Goal: Transaction & Acquisition: Purchase product/service

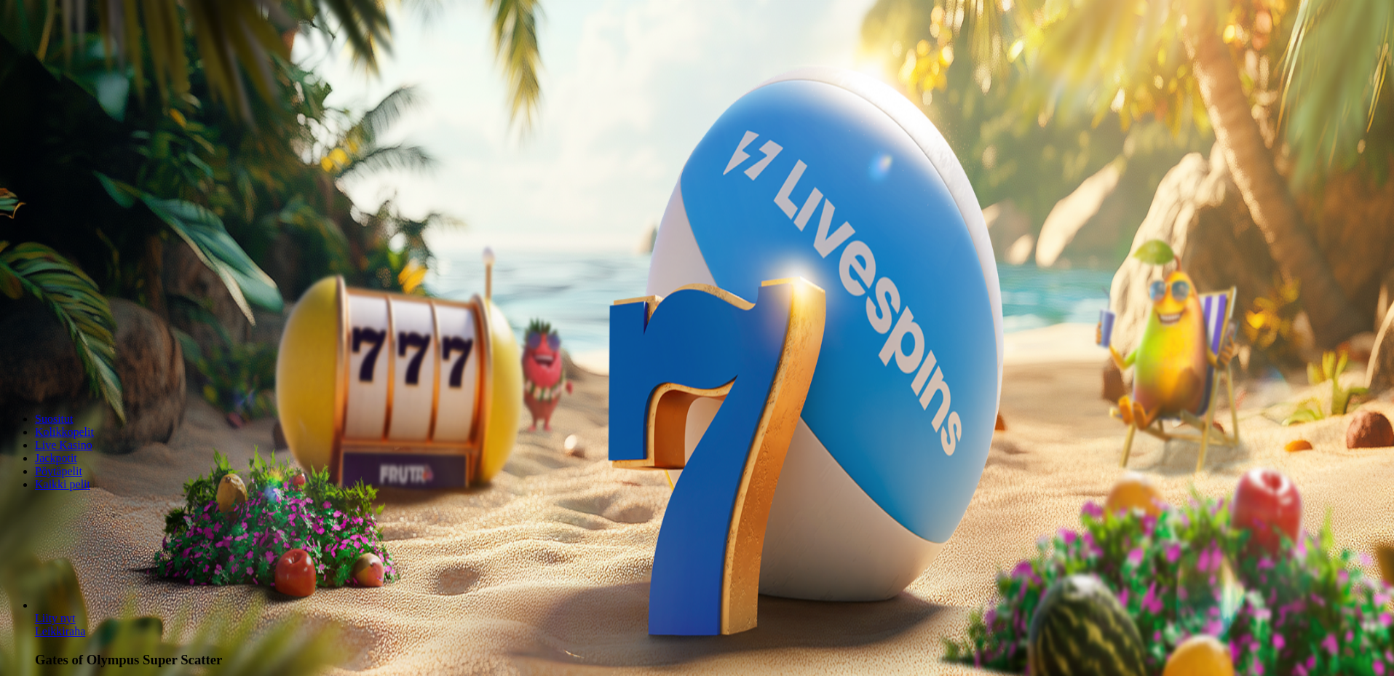
click at [95, 58] on span "Kirjaudu" at bounding box center [101, 52] width 36 height 11
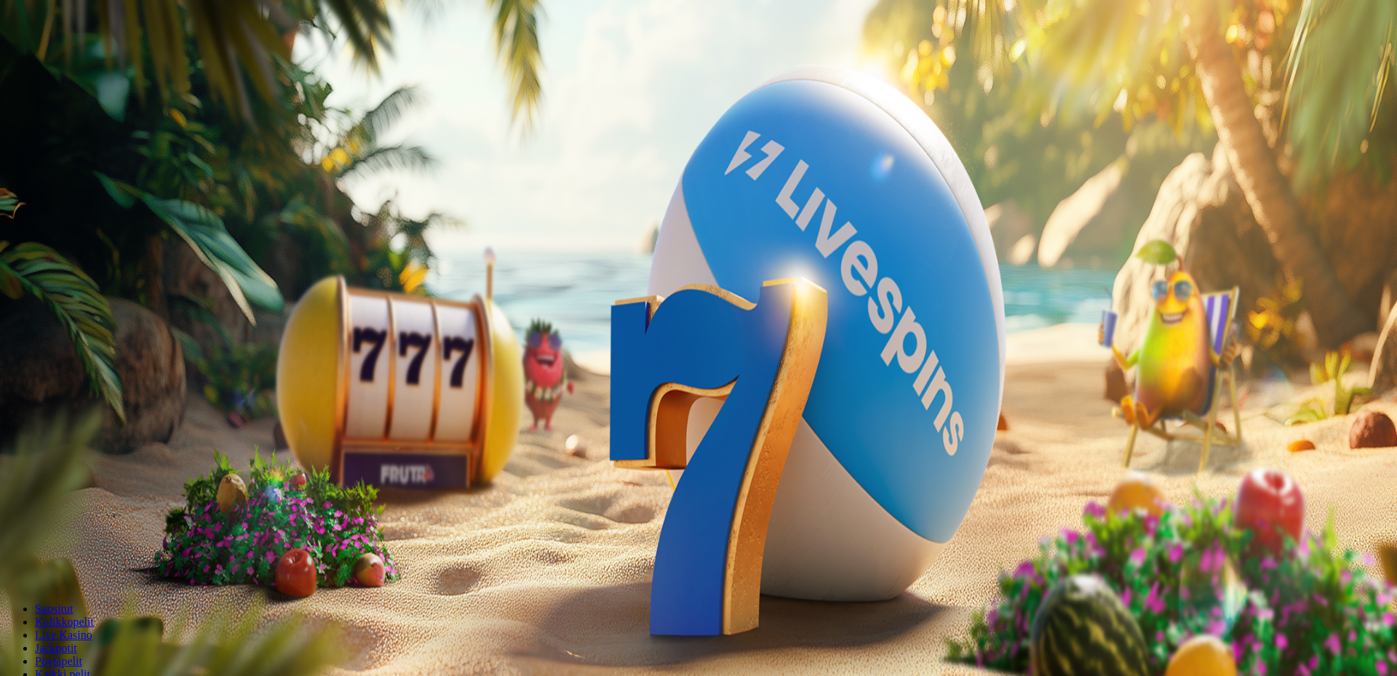
click at [752, 326] on div at bounding box center [699, 326] width 1386 height 0
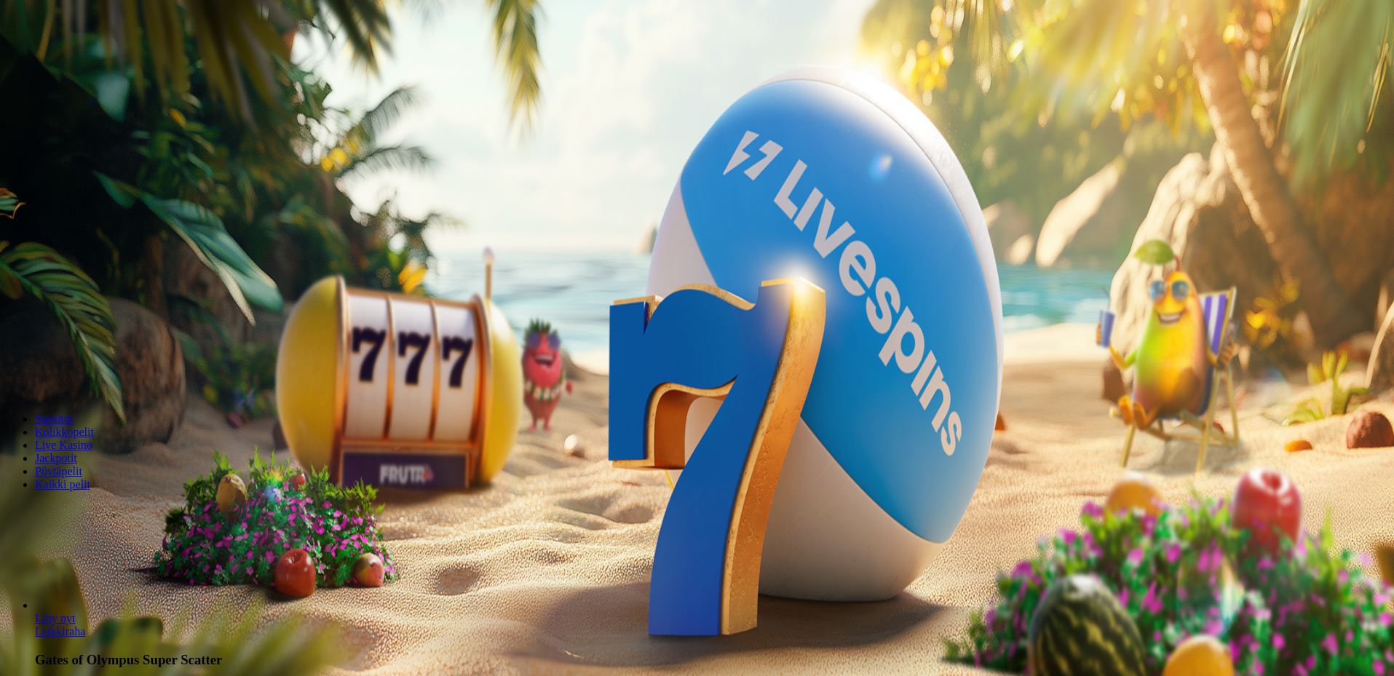
click at [109, 504] on input "Search" at bounding box center [57, 511] width 103 height 15
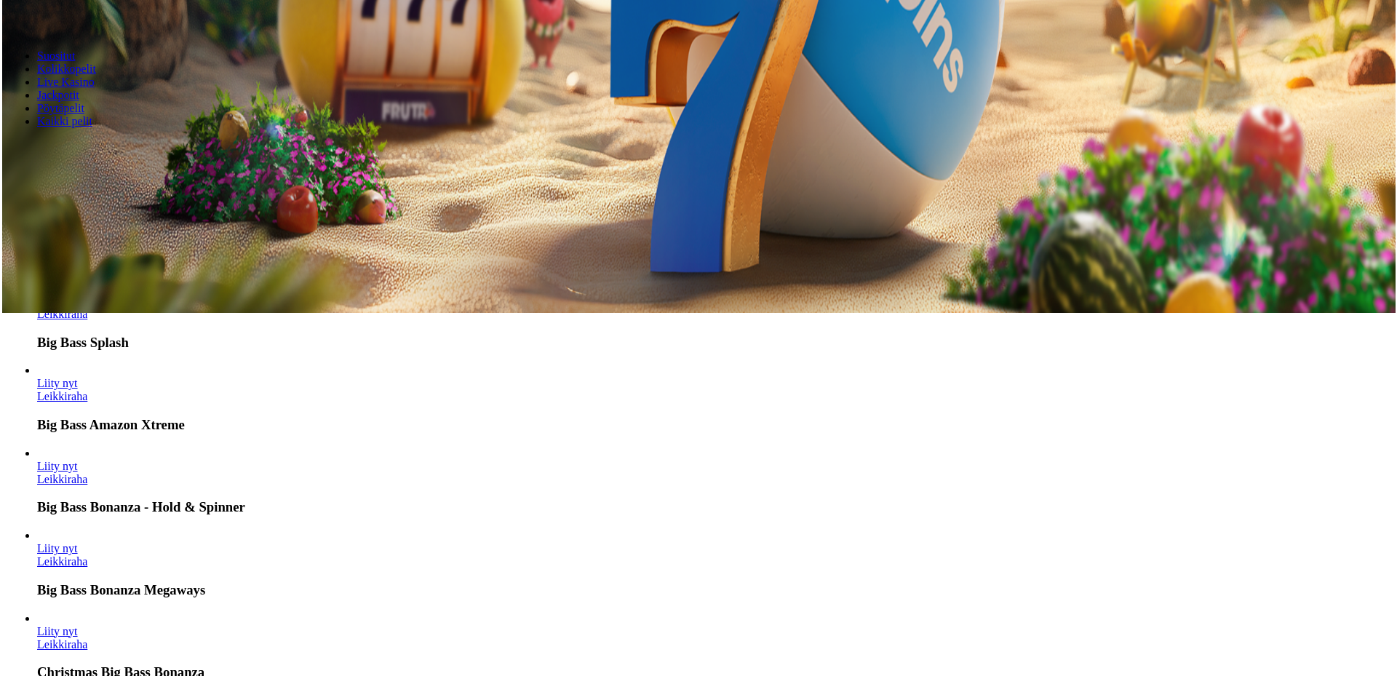
scroll to position [364, 0]
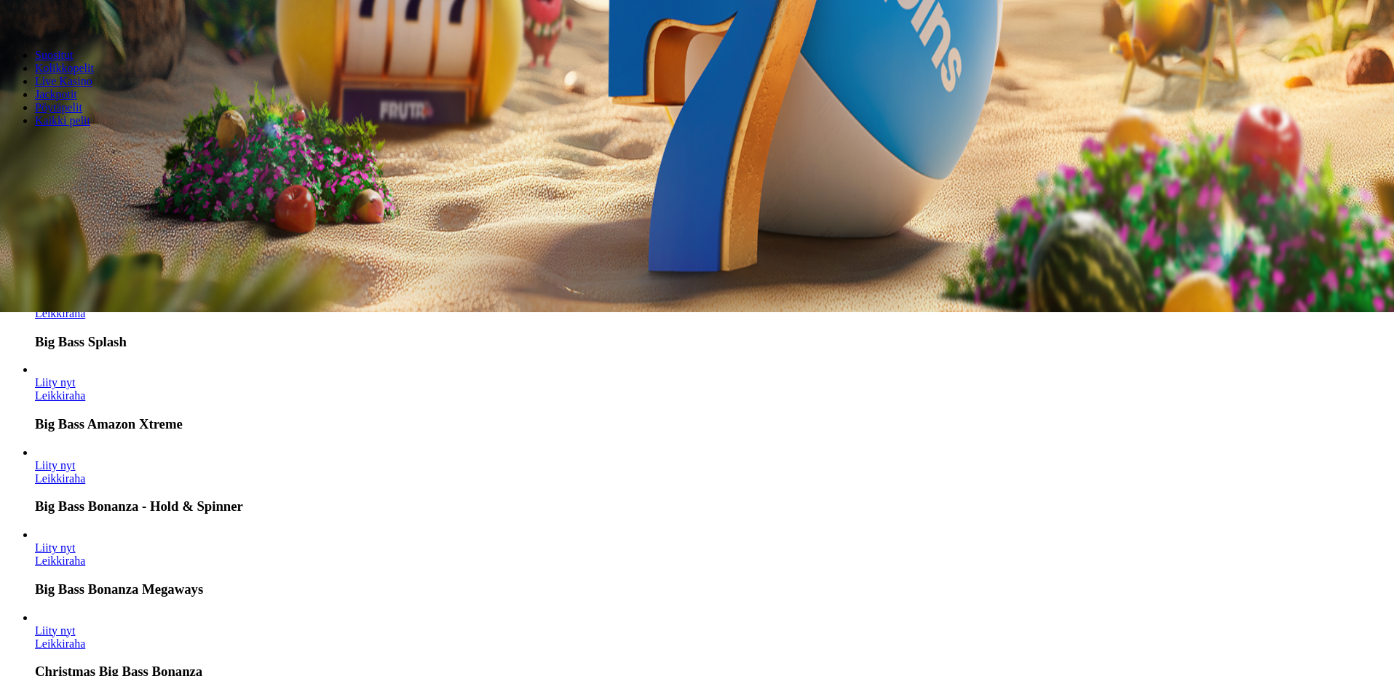
type input "********"
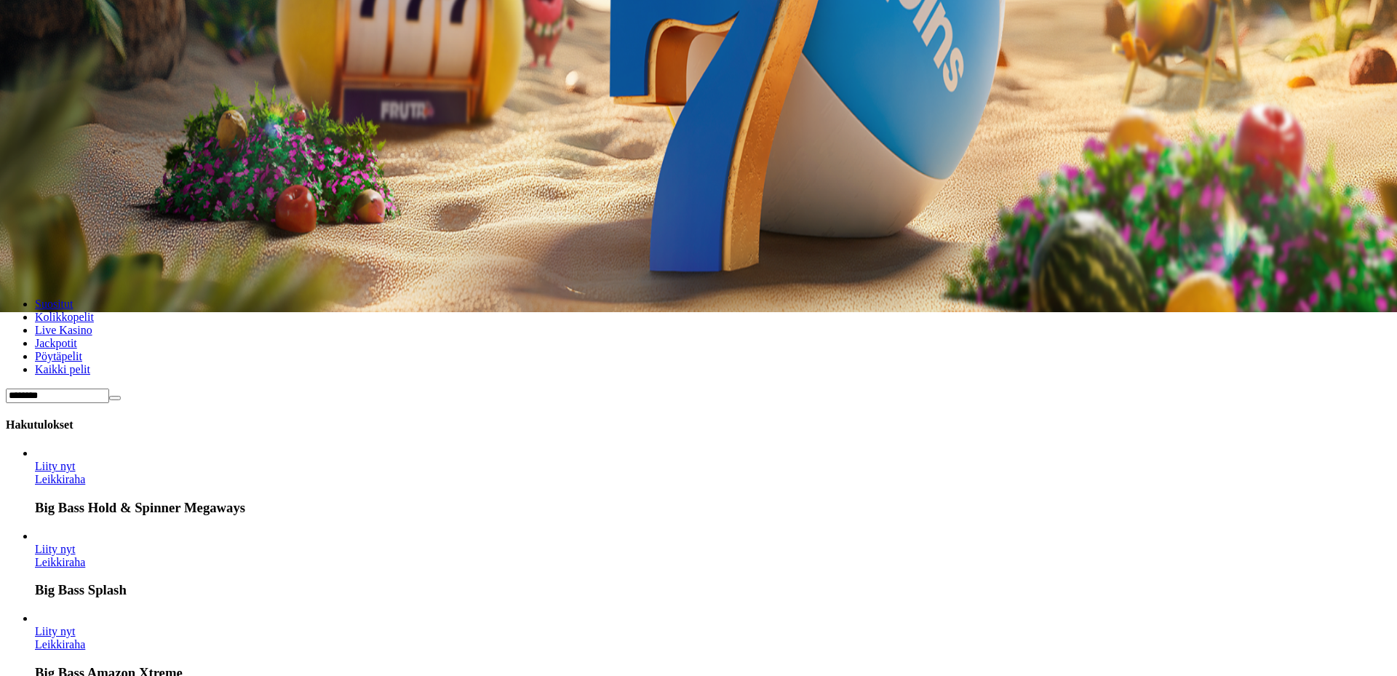
click at [1269, 21] on div at bounding box center [699, 21] width 1386 height 0
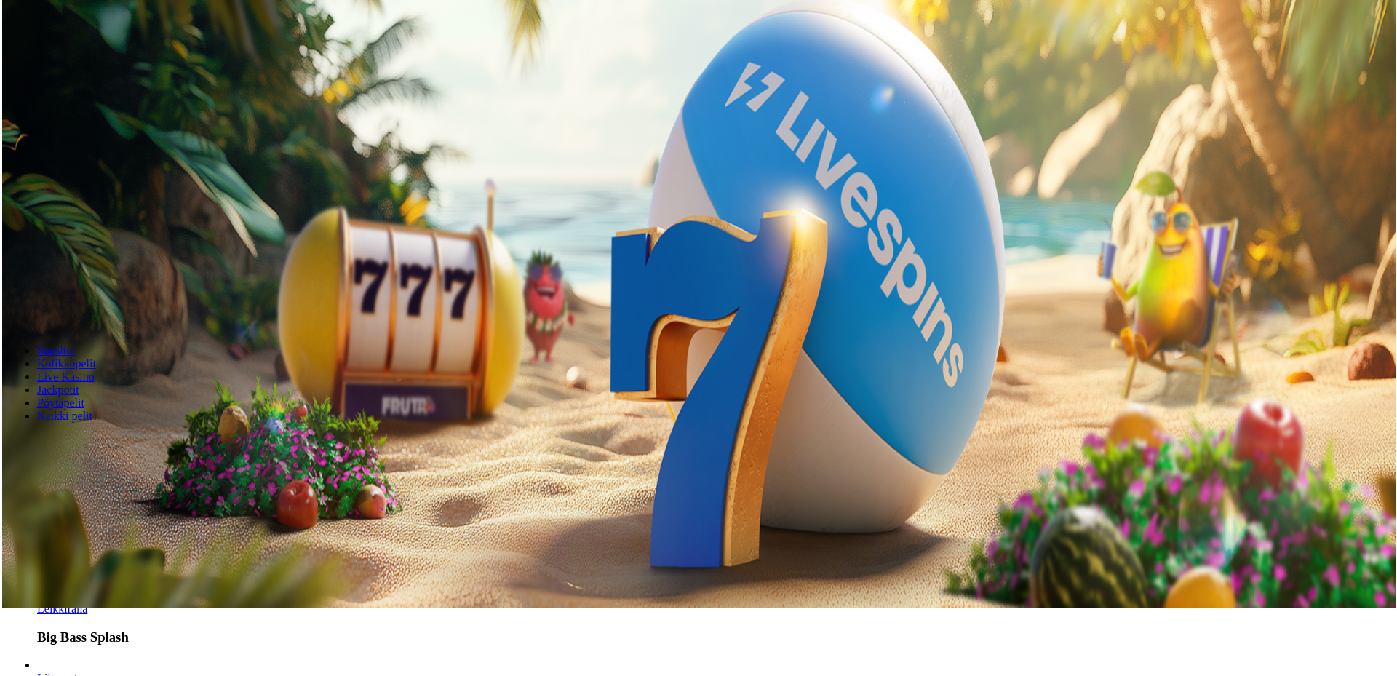
scroll to position [364, 0]
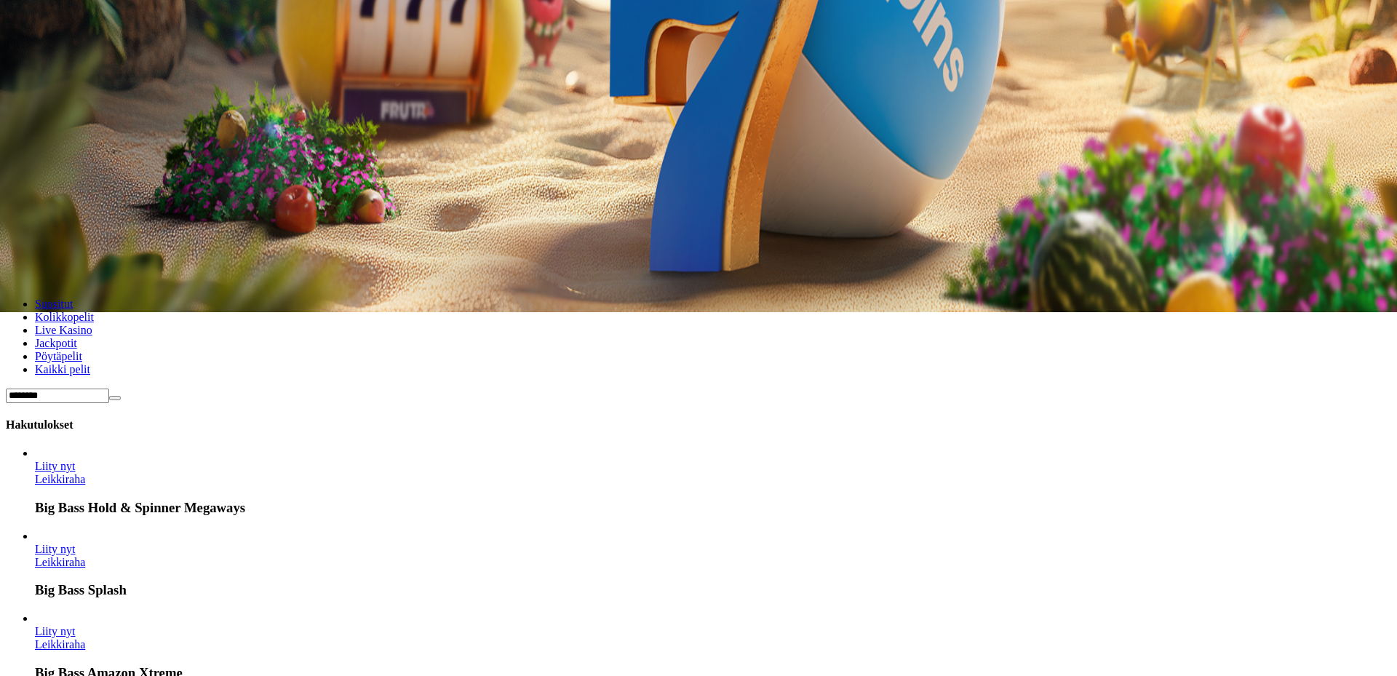
click at [1287, 21] on div at bounding box center [699, 21] width 1386 height 0
